Goal: Task Accomplishment & Management: Manage account settings

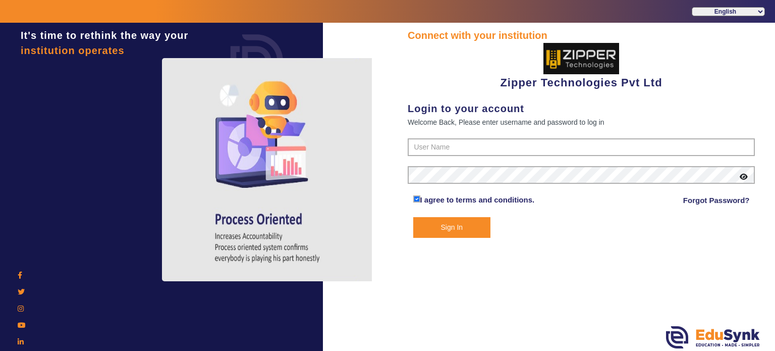
click at [442, 101] on div "Login to your account" at bounding box center [581, 108] width 347 height 15
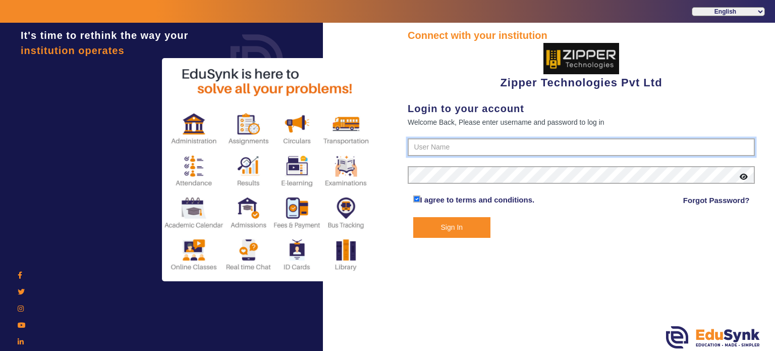
click at [443, 154] on input "text" at bounding box center [581, 147] width 347 height 18
type input "1008790000"
click at [413, 217] on button "Sign In" at bounding box center [452, 227] width 78 height 21
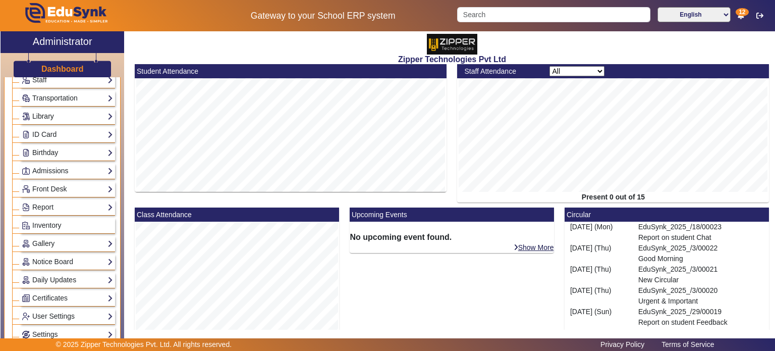
scroll to position [130, 0]
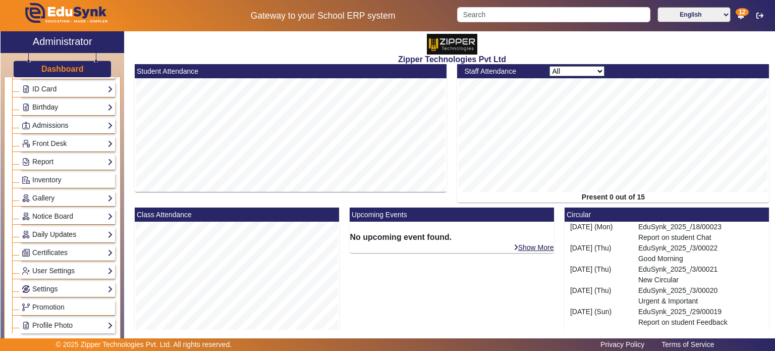
click at [67, 231] on link "Daily Updates" at bounding box center [67, 235] width 91 height 12
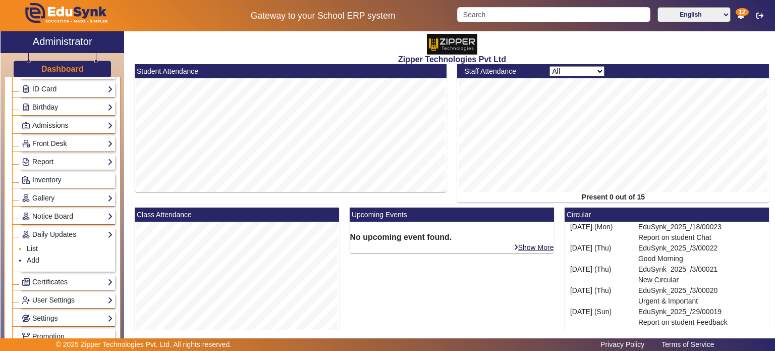
click at [31, 246] on link "List" at bounding box center [32, 248] width 11 height 8
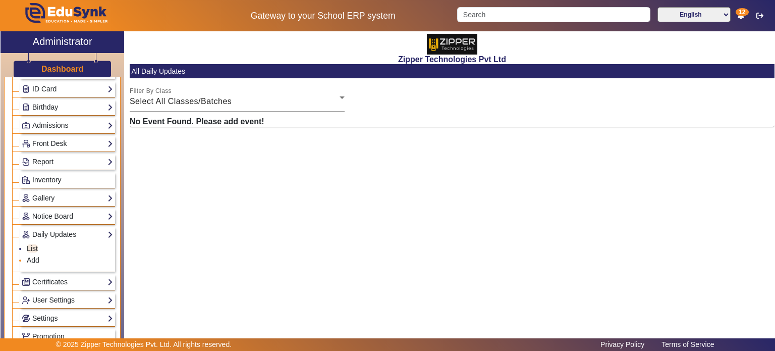
click at [40, 259] on li "Add" at bounding box center [70, 261] width 86 height 12
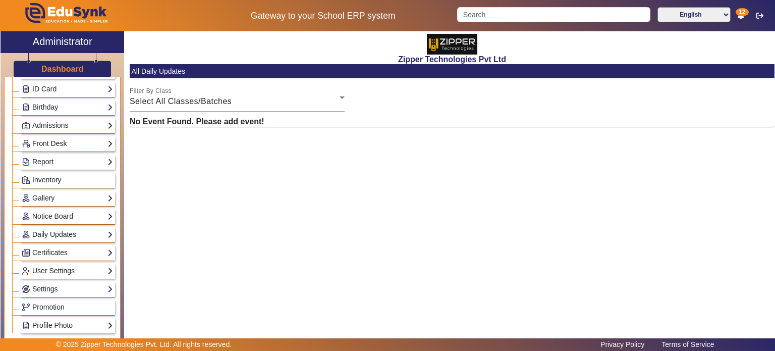
click at [67, 233] on link "Daily Updates" at bounding box center [67, 235] width 91 height 12
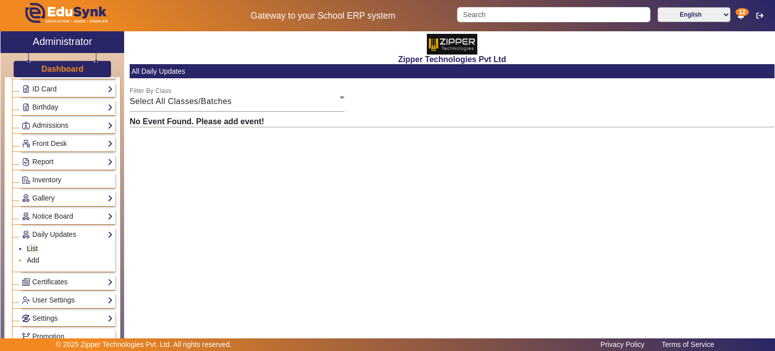
click at [37, 256] on link "Add" at bounding box center [33, 260] width 13 height 8
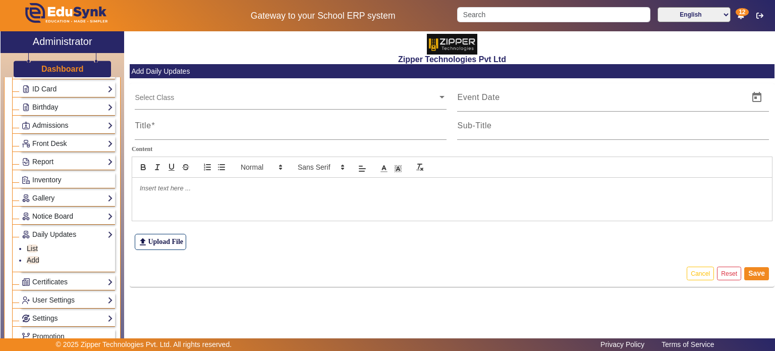
click at [66, 212] on link "Notice Board" at bounding box center [67, 216] width 91 height 12
click at [38, 238] on link "Add" at bounding box center [33, 242] width 13 height 8
click at [35, 226] on link "List" at bounding box center [32, 230] width 11 height 8
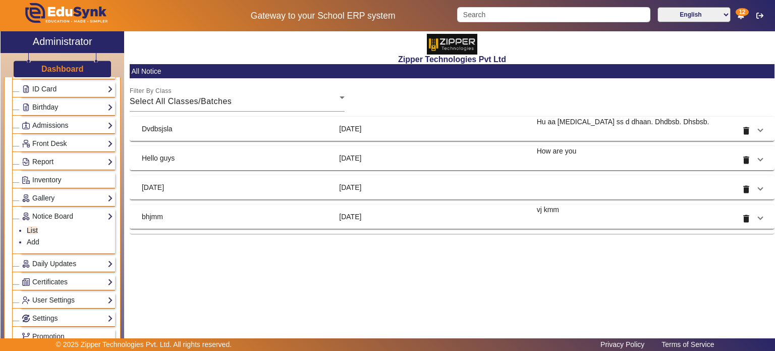
click at [479, 118] on mat-panel-title "3 Sept 2025" at bounding box center [433, 129] width 189 height 24
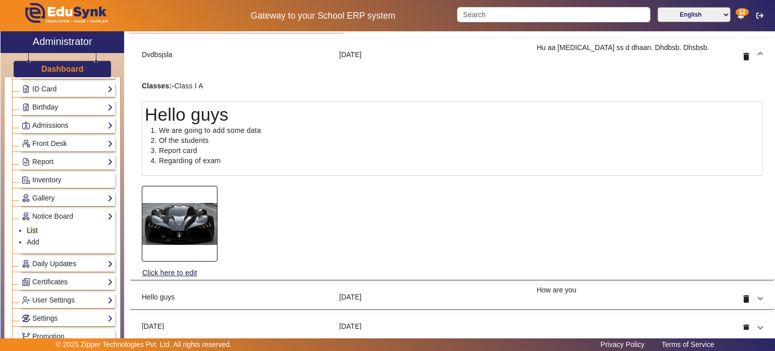
scroll to position [83, 0]
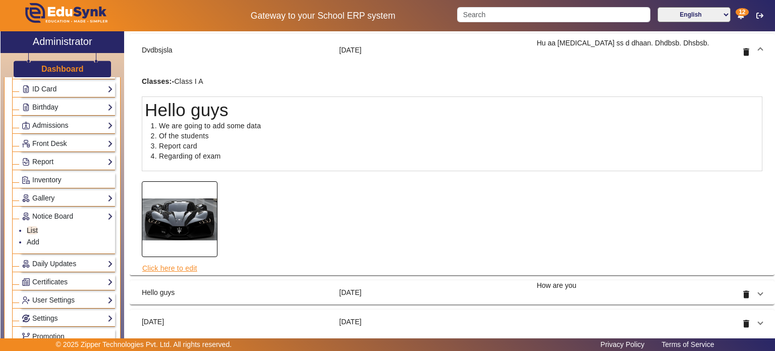
click at [177, 269] on link "Click here to edit" at bounding box center [170, 267] width 56 height 11
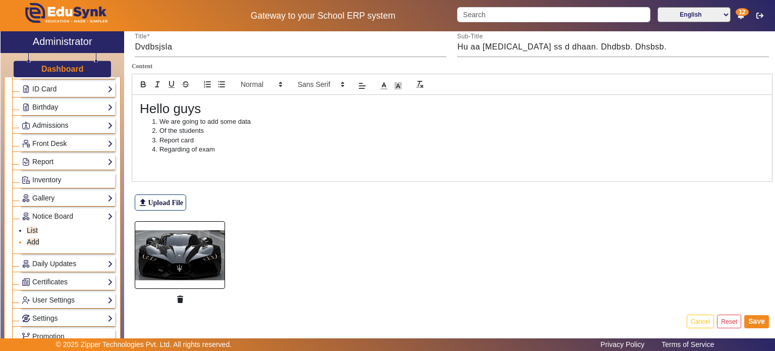
click at [35, 238] on link "Add" at bounding box center [33, 242] width 13 height 8
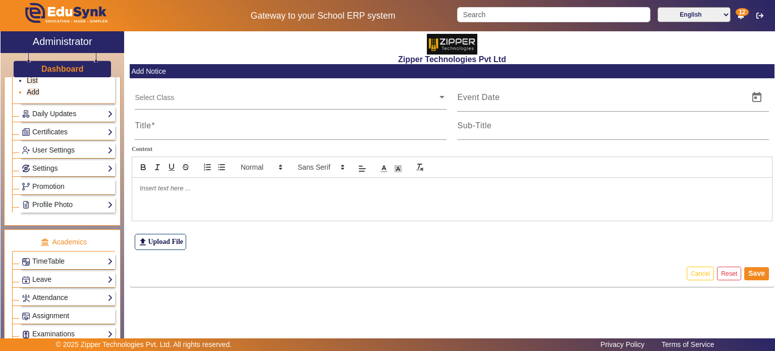
scroll to position [281, 0]
click at [77, 111] on link "Daily Updates" at bounding box center [67, 114] width 91 height 12
click at [37, 106] on link "Add" at bounding box center [33, 110] width 13 height 8
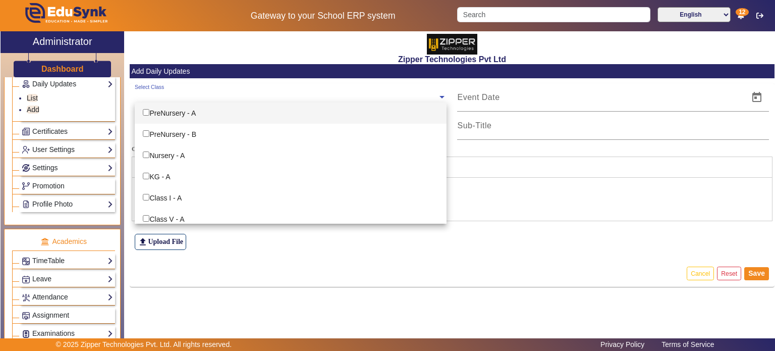
click at [160, 101] on input "text" at bounding box center [286, 97] width 303 height 10
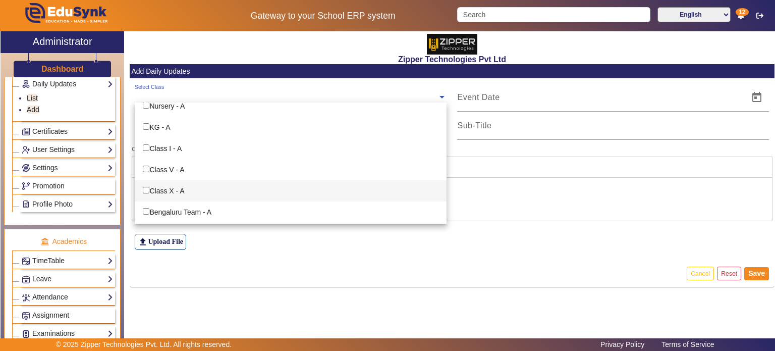
scroll to position [50, 0]
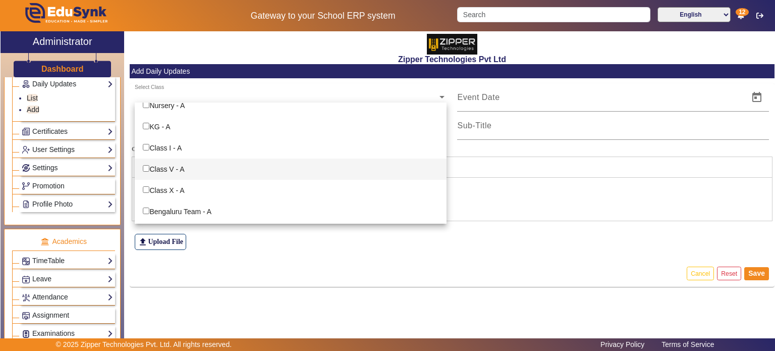
click at [145, 170] on input "Options List" at bounding box center [146, 168] width 7 height 7
checkbox input "true"
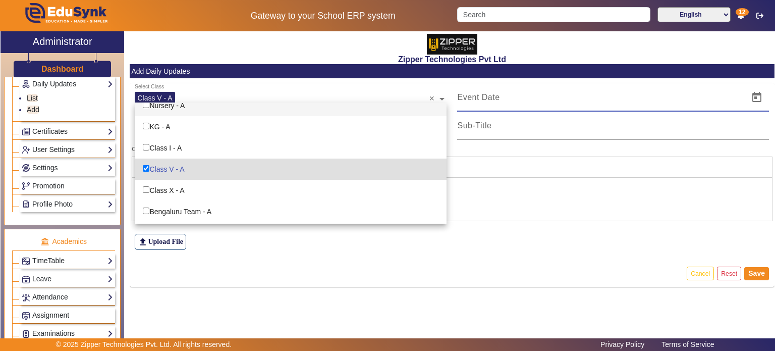
click at [490, 99] on input at bounding box center [600, 97] width 286 height 12
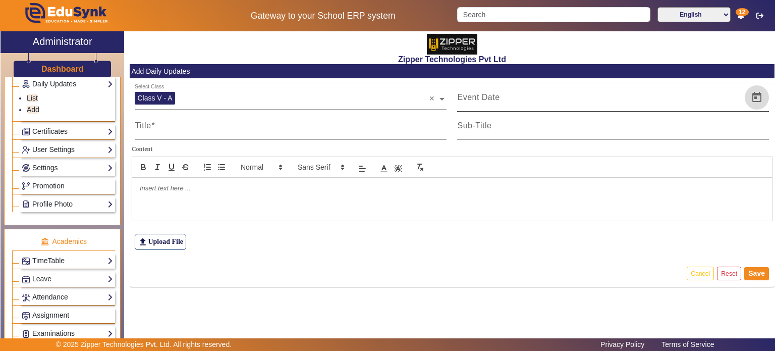
click at [761, 97] on span "Open calendar" at bounding box center [757, 97] width 24 height 24
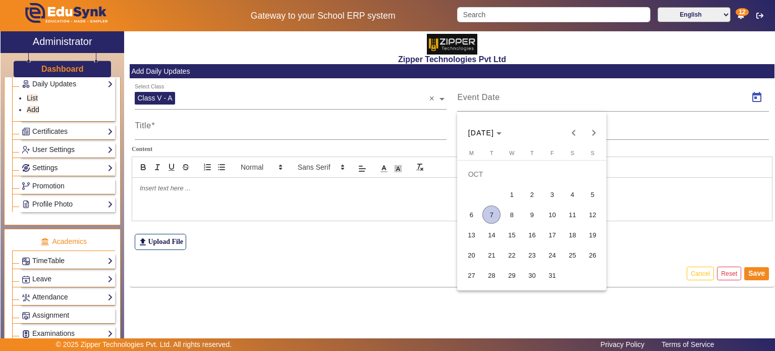
click at [497, 213] on span "7" at bounding box center [492, 214] width 18 height 18
type input "07/10/2025"
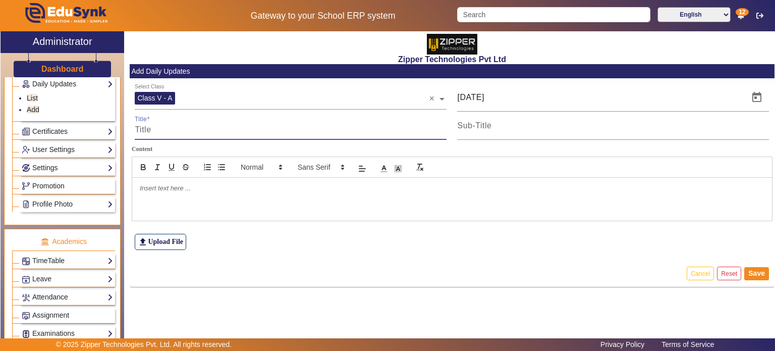
click at [336, 128] on input "Title" at bounding box center [291, 130] width 312 height 12
type input "Exam Module revision"
click at [312, 199] on div at bounding box center [452, 199] width 640 height 42
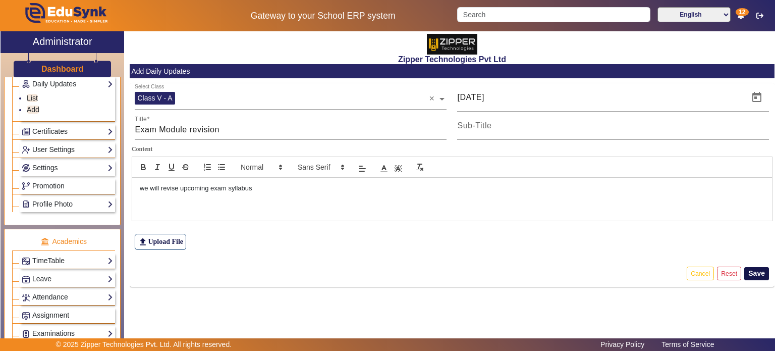
click at [755, 268] on button "Save" at bounding box center [757, 273] width 25 height 13
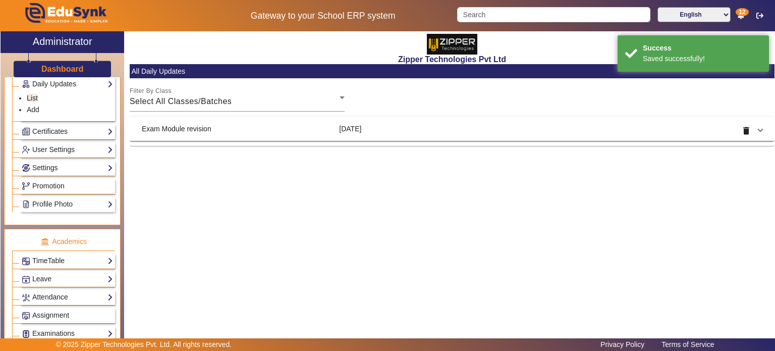
click at [392, 130] on mat-panel-title "7 Oct 2025" at bounding box center [433, 129] width 189 height 24
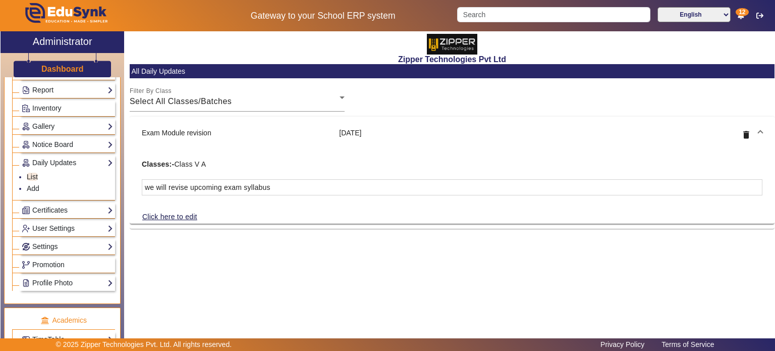
scroll to position [202, 0]
click at [64, 210] on link "Certificates" at bounding box center [67, 210] width 91 height 12
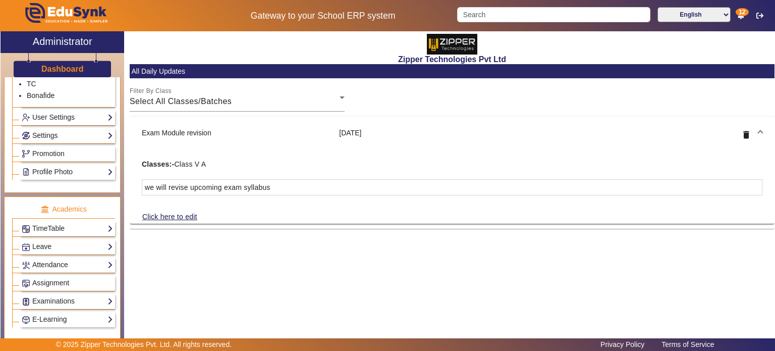
scroll to position [326, 0]
click at [67, 126] on div "Settings Biometric Configuration Live Class Setup Chat Settings Sequence Change…" at bounding box center [67, 134] width 95 height 16
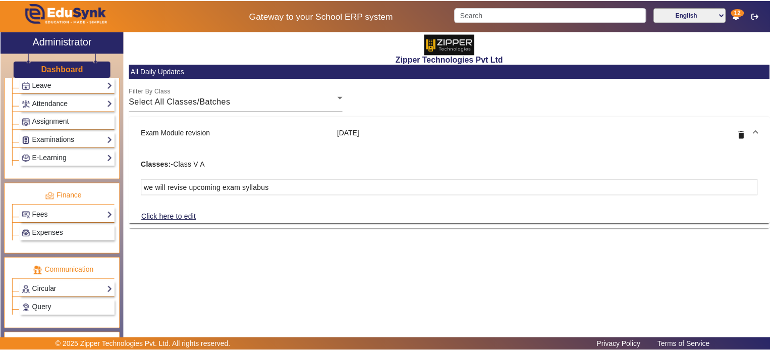
scroll to position [571, 0]
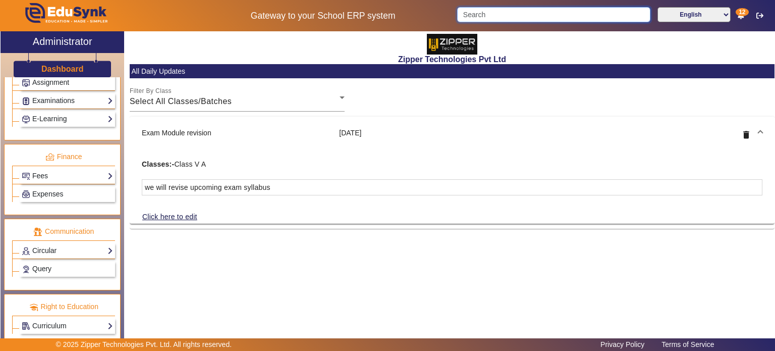
click at [495, 22] on input "Search" at bounding box center [553, 14] width 193 height 15
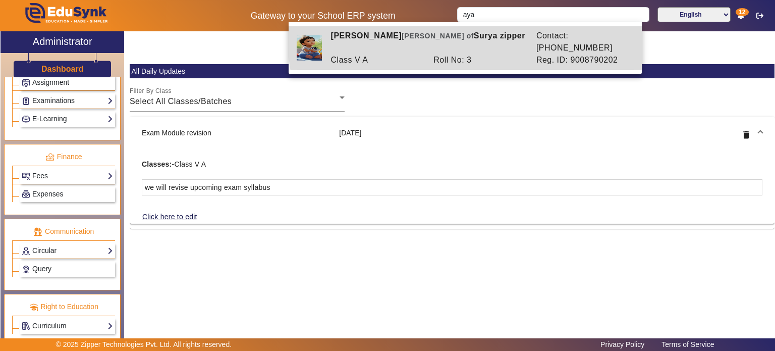
click at [489, 37] on div "Ayaan Zipper Ward of Surya zipper" at bounding box center [428, 42] width 205 height 24
type input "Ayaan Zipper"
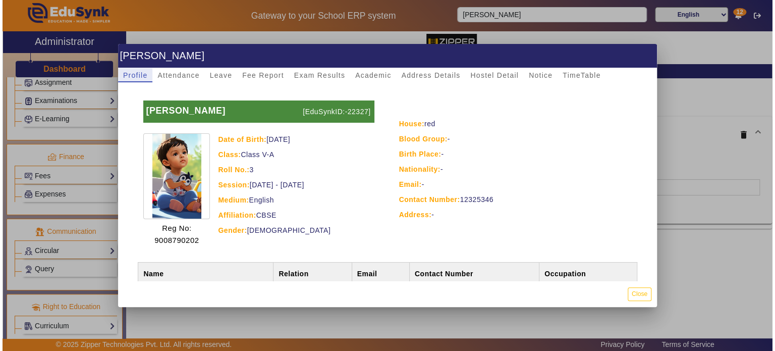
scroll to position [89, 0]
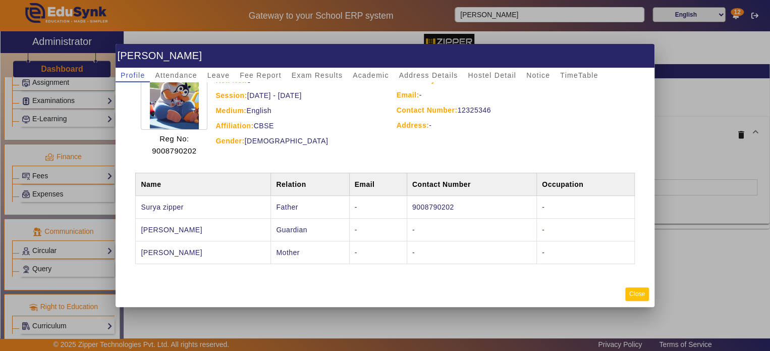
click at [644, 295] on button "Close" at bounding box center [637, 294] width 24 height 14
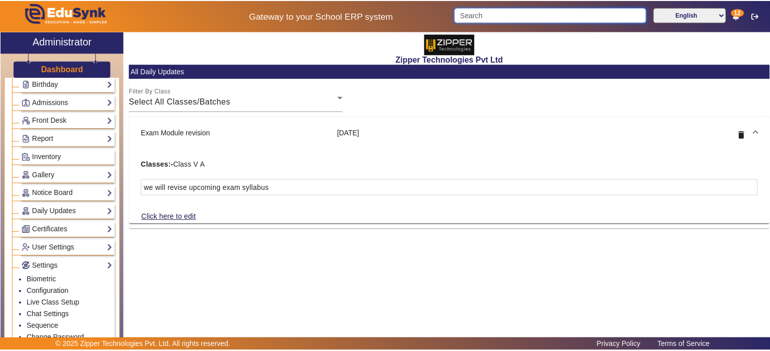
scroll to position [0, 0]
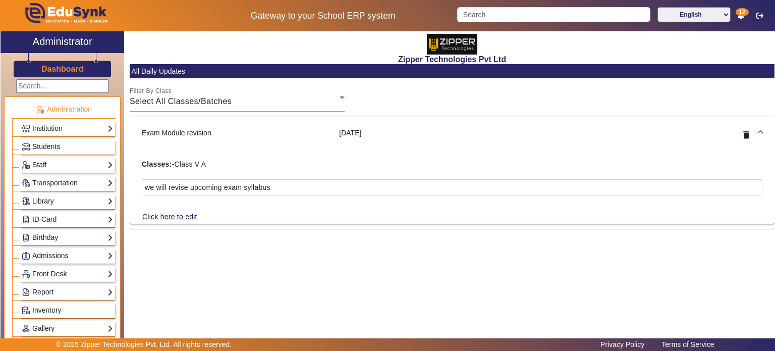
click at [52, 145] on span "Students" at bounding box center [46, 146] width 28 height 8
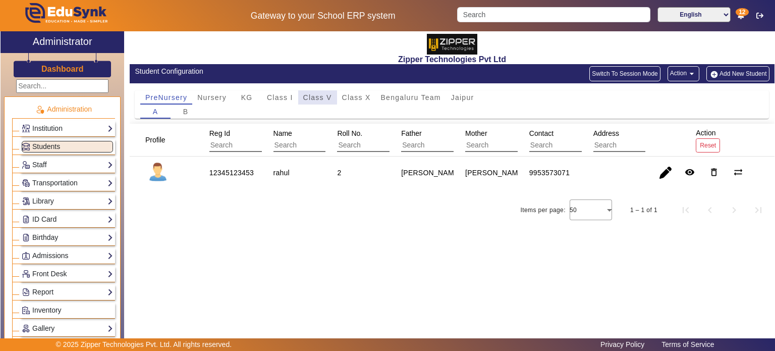
click at [319, 97] on span "Class V" at bounding box center [317, 97] width 29 height 7
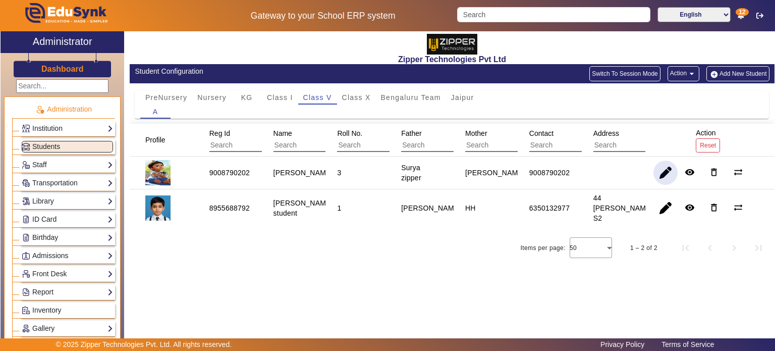
click at [663, 174] on span "button" at bounding box center [666, 173] width 24 height 24
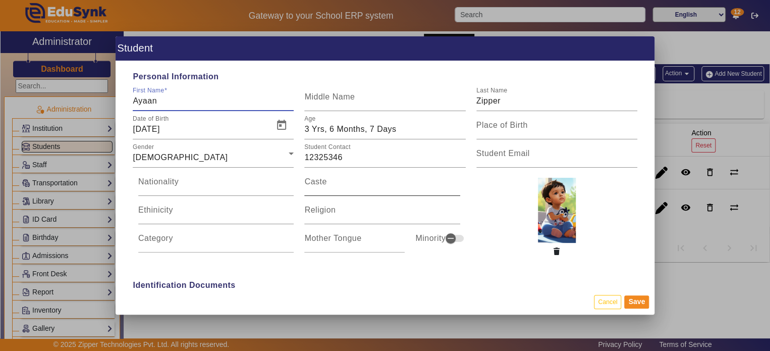
type input "10:00 am"
type input "7:26 pm"
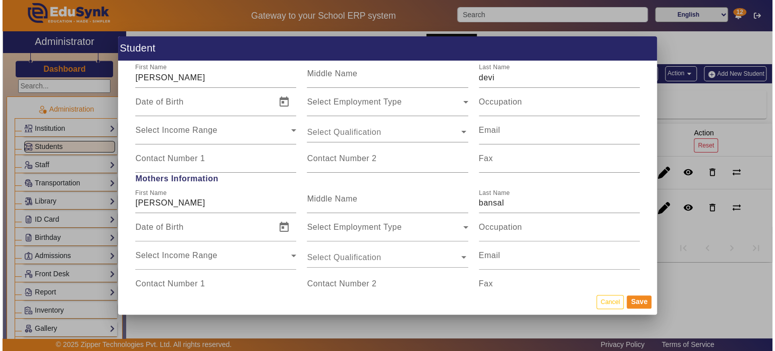
scroll to position [921, 0]
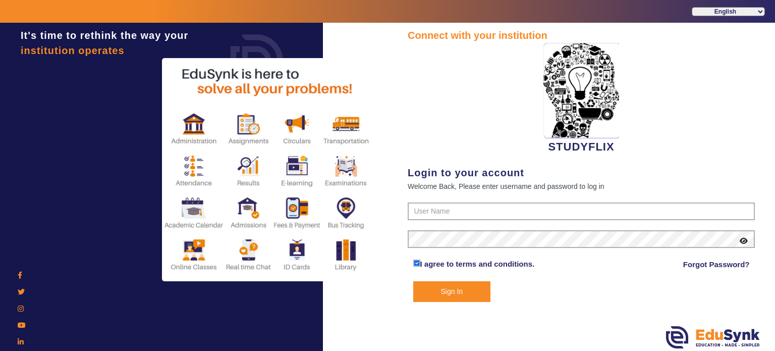
click at [432, 135] on div "STUDYFLIX" at bounding box center [581, 99] width 347 height 112
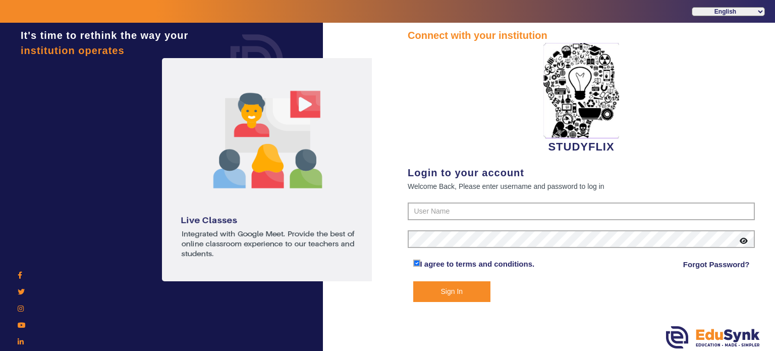
click at [428, 220] on form "I agree to terms and conditions. Forgot Password? Sign In" at bounding box center [581, 251] width 347 height 99
click at [432, 211] on input "text" at bounding box center [581, 211] width 347 height 18
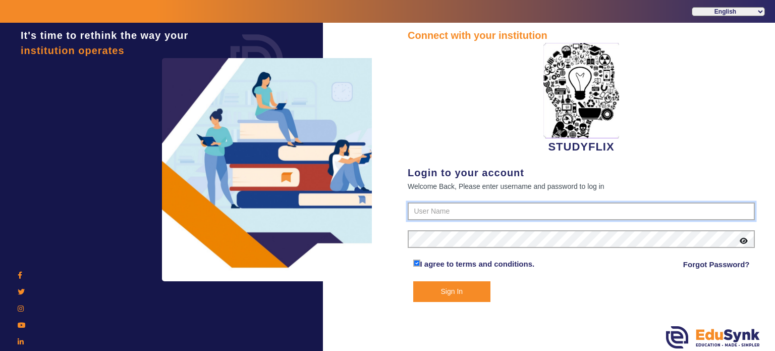
type input "6354922771"
click at [413, 281] on button "Sign In" at bounding box center [452, 291] width 78 height 21
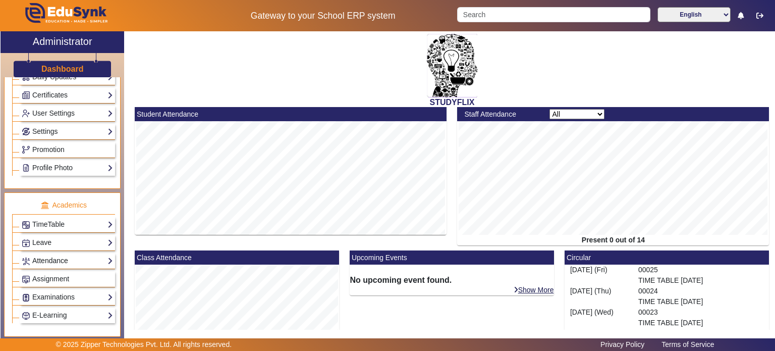
scroll to position [292, 0]
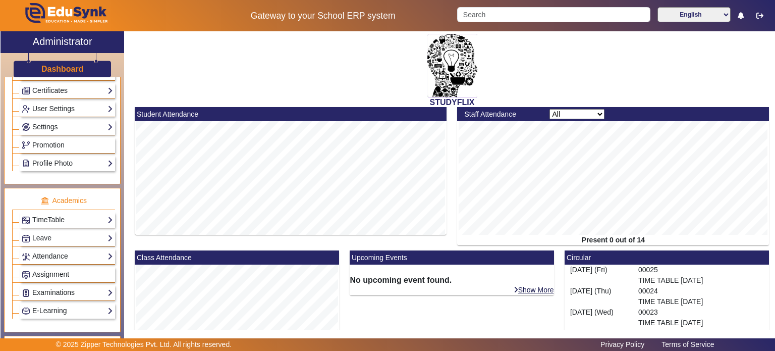
click at [72, 287] on link "Examinations" at bounding box center [67, 293] width 91 height 12
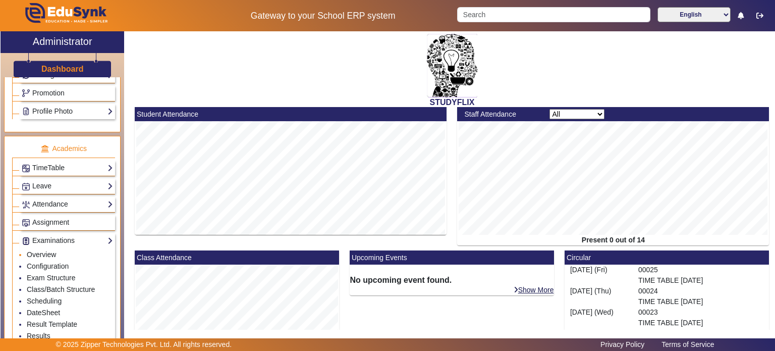
scroll to position [345, 0]
click at [51, 297] on link "Scheduling" at bounding box center [44, 300] width 35 height 8
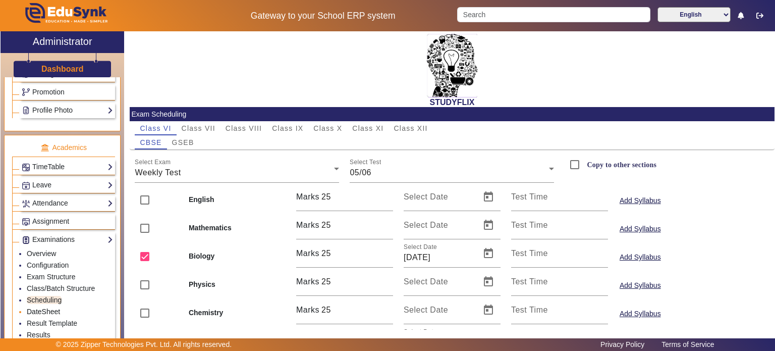
click at [55, 307] on link "DateSheet" at bounding box center [43, 311] width 33 height 8
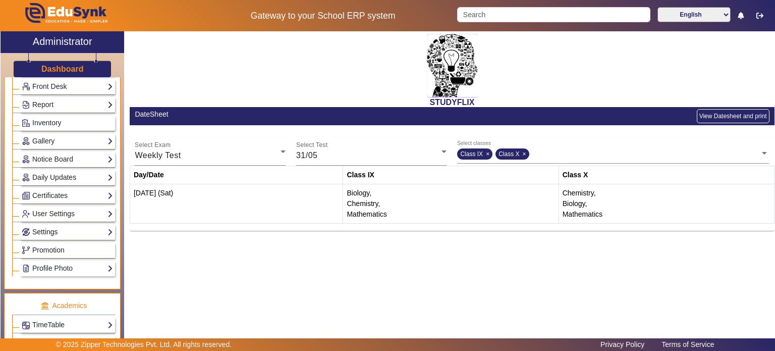
scroll to position [184, 0]
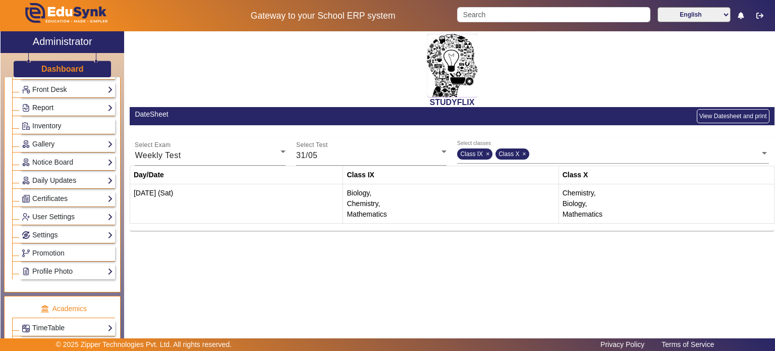
click at [67, 104] on link "Report" at bounding box center [67, 108] width 91 height 12
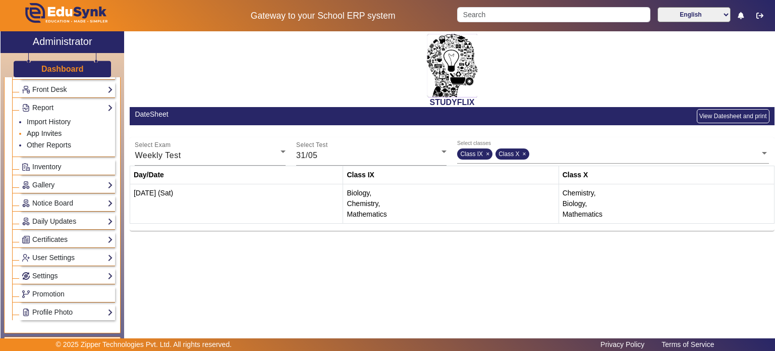
click at [52, 132] on link "App Invites" at bounding box center [44, 133] width 35 height 8
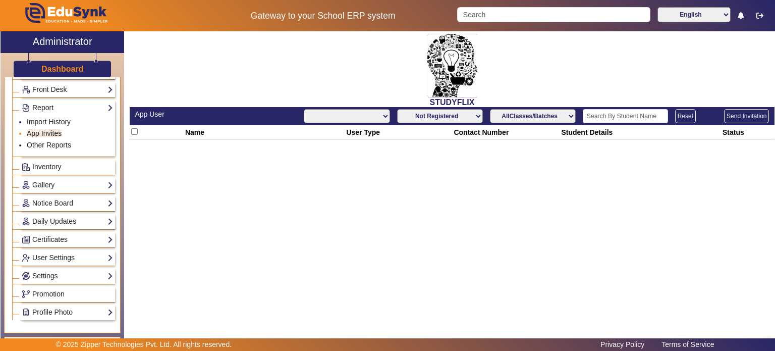
select select "All"
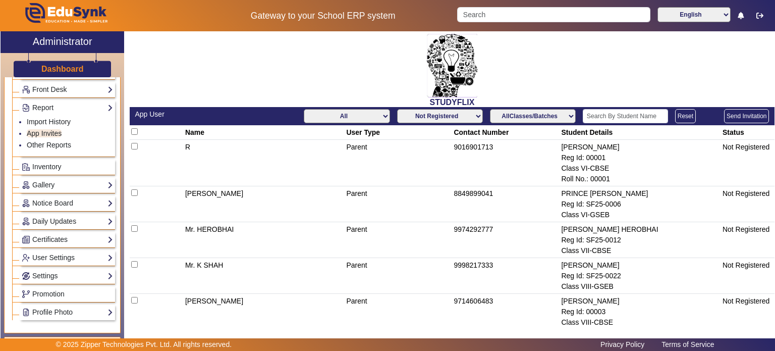
click at [412, 115] on select "Not Registered Registered" at bounding box center [440, 116] width 86 height 14
select select "registered"
click at [397, 109] on select "Not Registered Registered" at bounding box center [440, 116] width 86 height 14
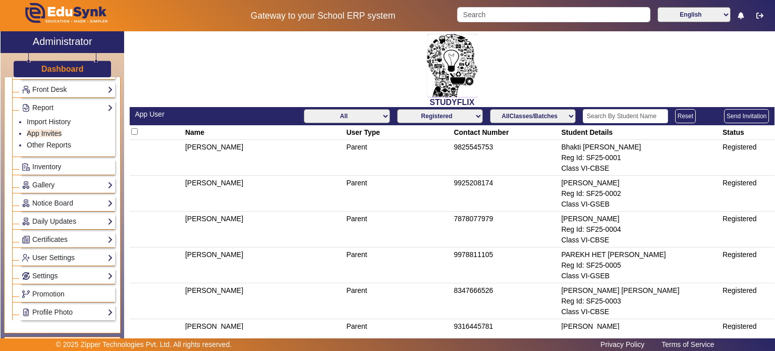
click at [508, 117] on select "AllClasses/Batches Class VI-CBSE Class VI-GSEB Class VII-GSEB Class VII-CBSE Cl…" at bounding box center [533, 116] width 86 height 14
click at [362, 115] on select "All Teacher Parent Driver Support Staff" at bounding box center [347, 116] width 86 height 14
select select "Teacher"
click at [304, 109] on select "All Teacher Parent Driver Support Staff" at bounding box center [347, 116] width 86 height 14
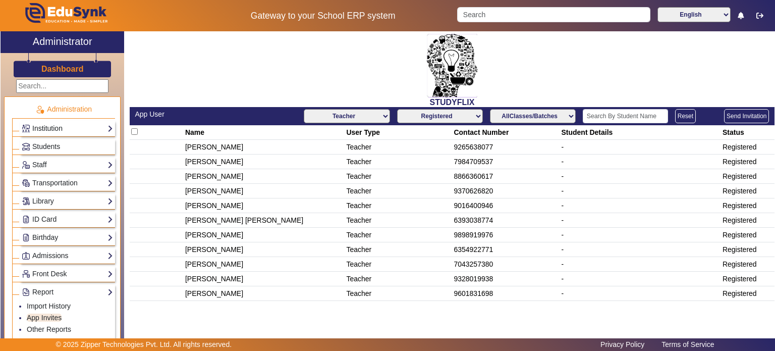
click at [63, 131] on link "Institution" at bounding box center [67, 129] width 91 height 12
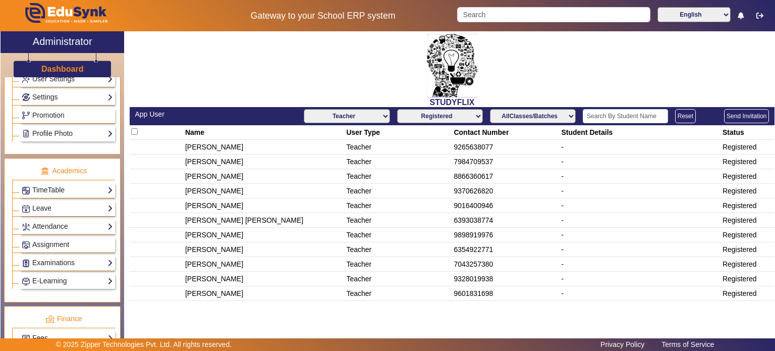
scroll to position [376, 0]
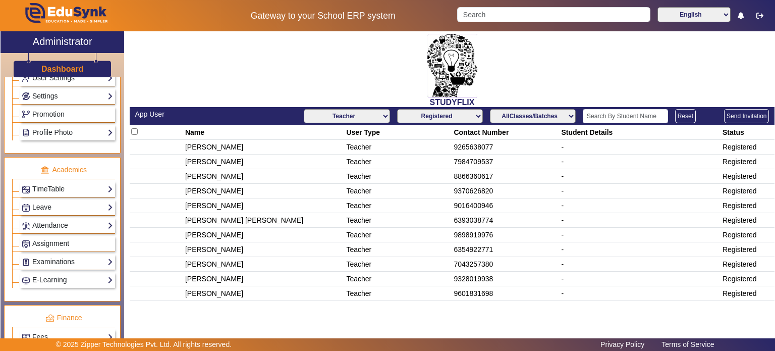
click at [74, 187] on link "TimeTable" at bounding box center [67, 189] width 91 height 12
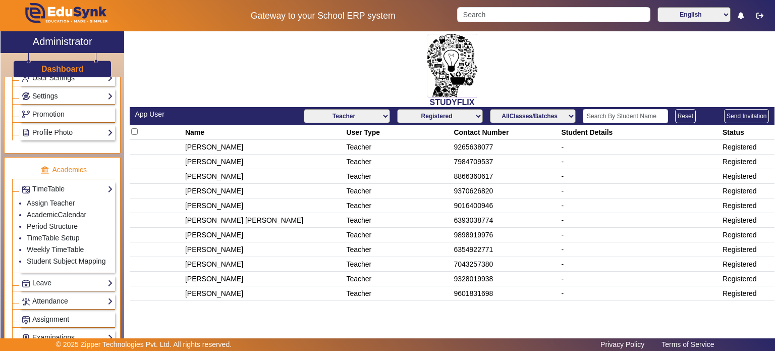
click at [479, 200] on td "9016400946" at bounding box center [506, 205] width 108 height 15
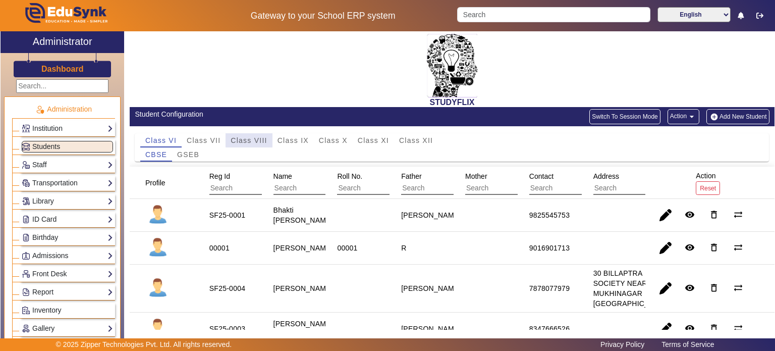
click at [256, 137] on span "Class VIII" at bounding box center [249, 140] width 36 height 7
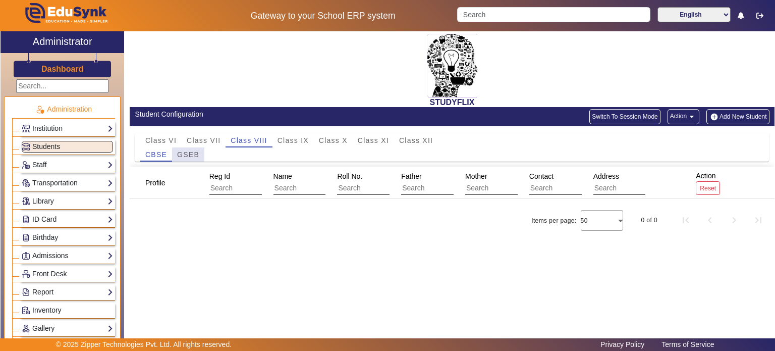
click at [194, 156] on span "GSEB" at bounding box center [188, 154] width 22 height 7
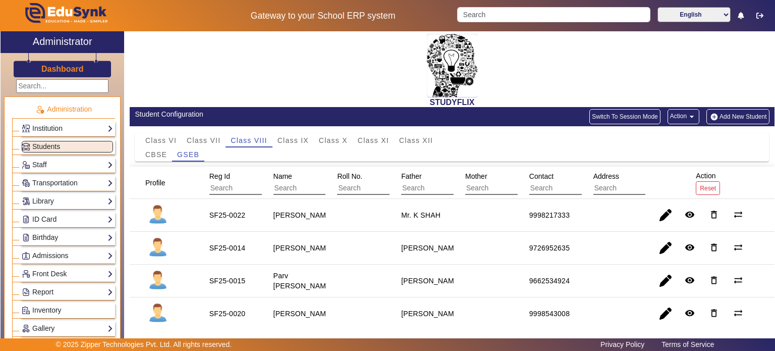
scroll to position [72, 0]
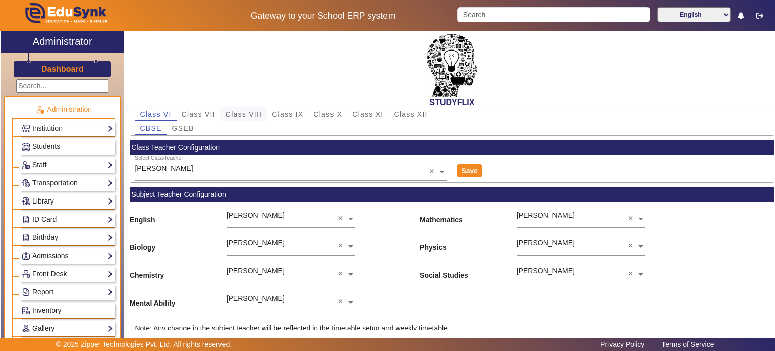
click at [254, 112] on span "Class VIII" at bounding box center [244, 114] width 36 height 7
click at [190, 127] on span "GSEB" at bounding box center [183, 128] width 22 height 7
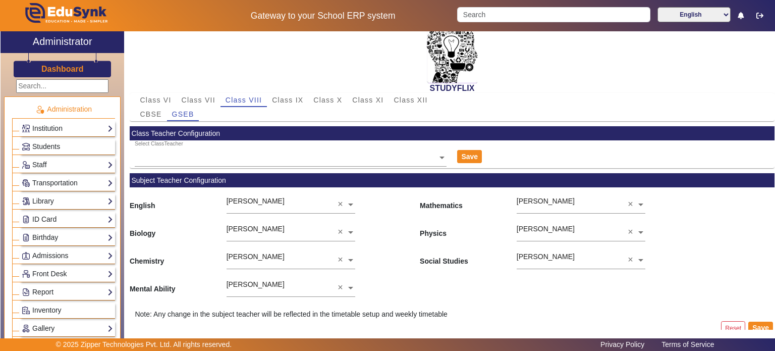
scroll to position [16, 0]
